Goal: Task Accomplishment & Management: Use online tool/utility

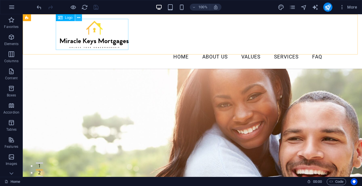
click at [79, 17] on icon at bounding box center [78, 18] width 3 height 6
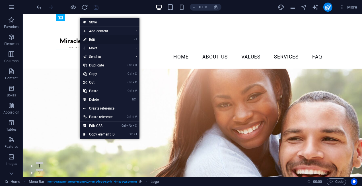
click at [97, 39] on link "⏎ Edit" at bounding box center [99, 39] width 38 height 9
select select "%"
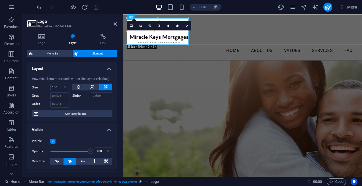
click at [149, 30] on div "16:10 16:9 4:3 1:1 1:2 0" at bounding box center [159, 25] width 64 height 9
click at [47, 37] on icon at bounding box center [41, 37] width 29 height 6
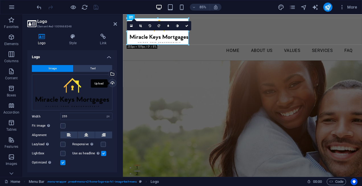
click at [112, 82] on div "Upload" at bounding box center [112, 83] width 9 height 9
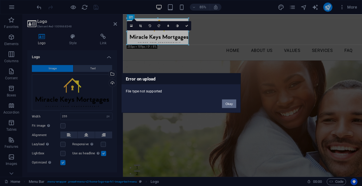
click at [232, 104] on button "Okay" at bounding box center [229, 103] width 14 height 9
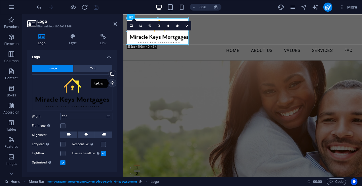
click at [113, 81] on div "Upload" at bounding box center [112, 83] width 9 height 9
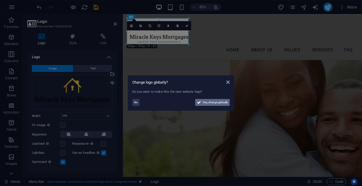
click at [206, 103] on span "Yes, change globally" at bounding box center [215, 102] width 25 height 7
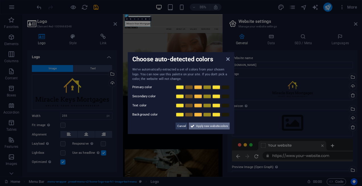
click at [197, 125] on span "Apply new website colors" at bounding box center [212, 125] width 32 height 7
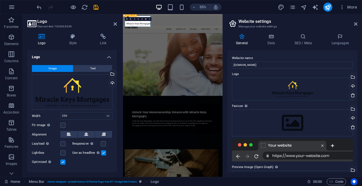
click at [233, 53] on div "Home About Us Values Services FAQ" at bounding box center [265, 41] width 285 height 54
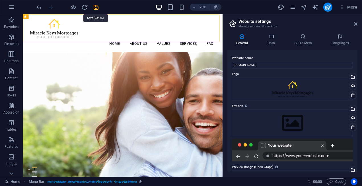
click at [95, 9] on icon "save" at bounding box center [96, 7] width 7 height 7
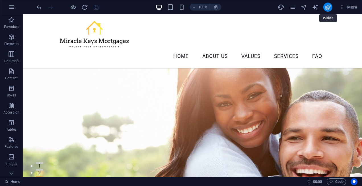
click at [327, 8] on icon "publish" at bounding box center [328, 7] width 7 height 7
